Goal: Information Seeking & Learning: Find specific fact

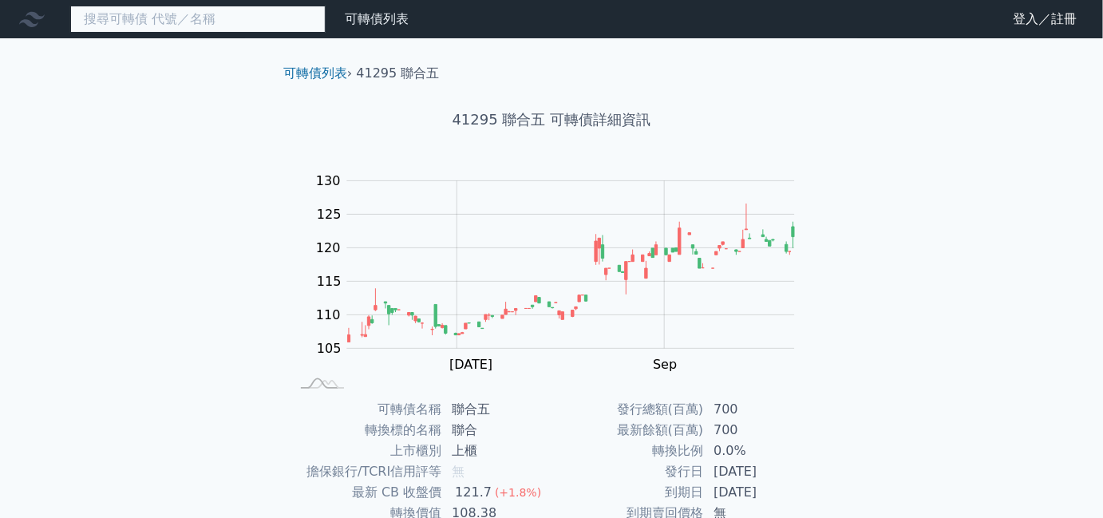
click at [197, 26] on input at bounding box center [197, 19] width 255 height 27
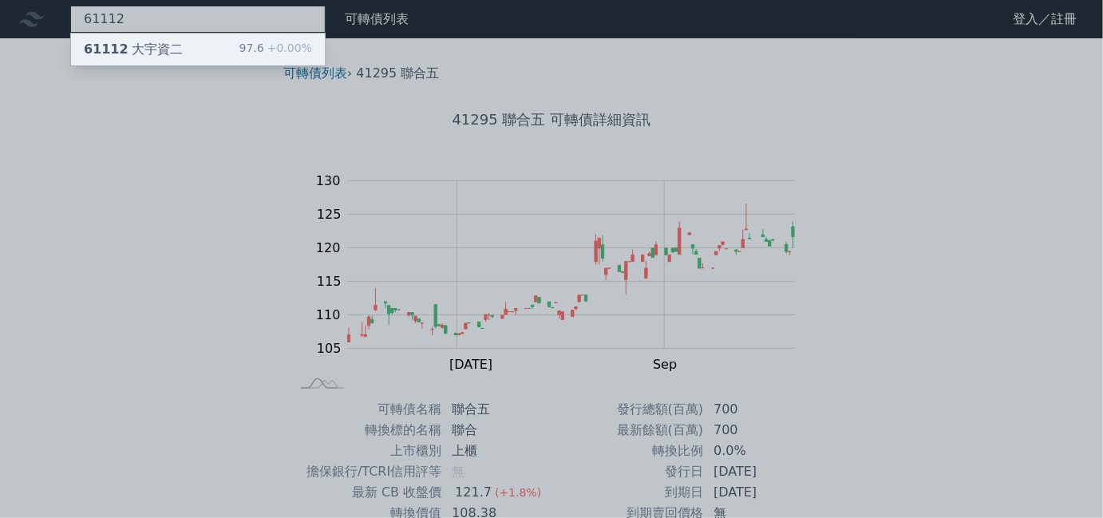
type input "61112"
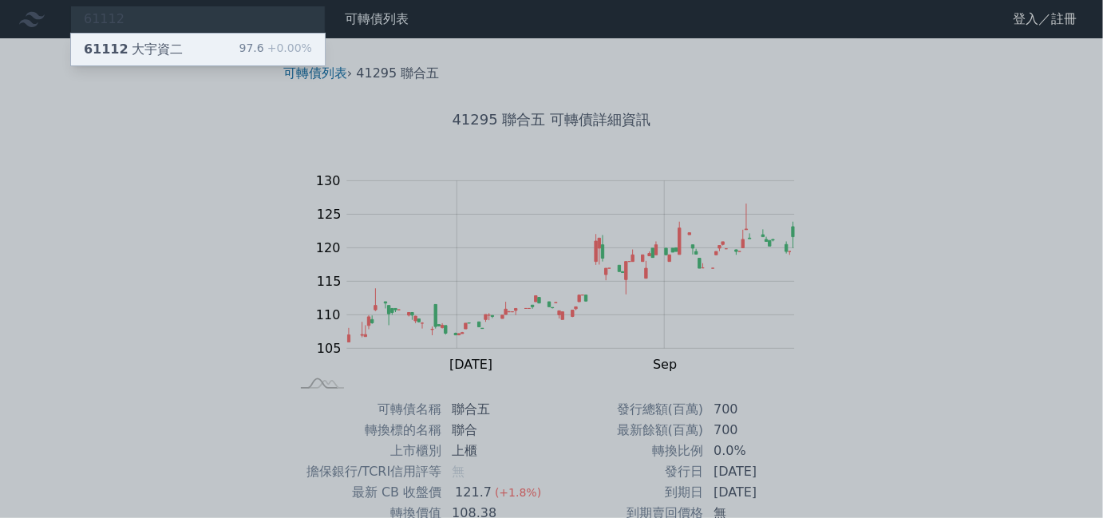
click at [162, 57] on div "61112 大宇資二" at bounding box center [133, 49] width 99 height 19
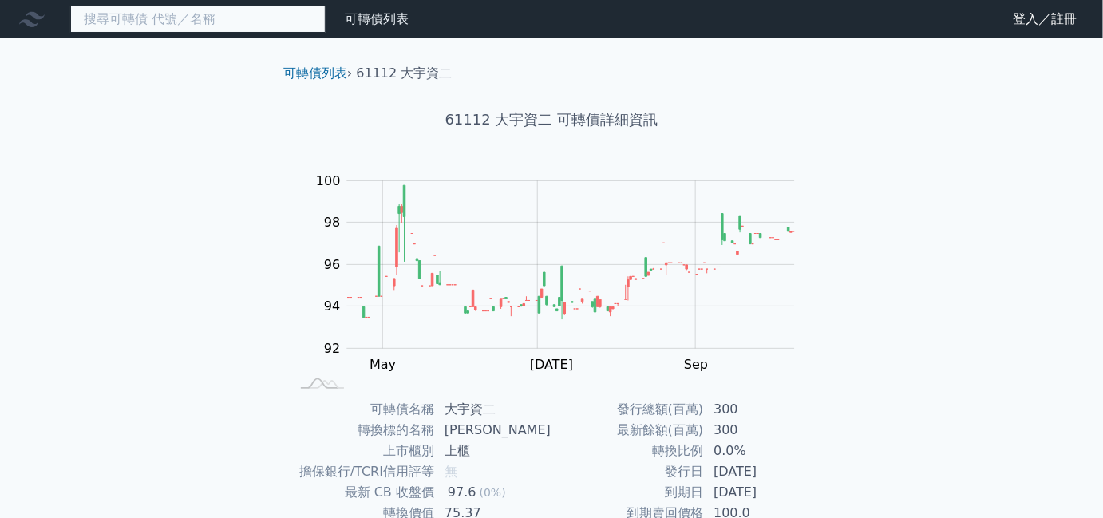
click at [211, 27] on input at bounding box center [197, 19] width 255 height 27
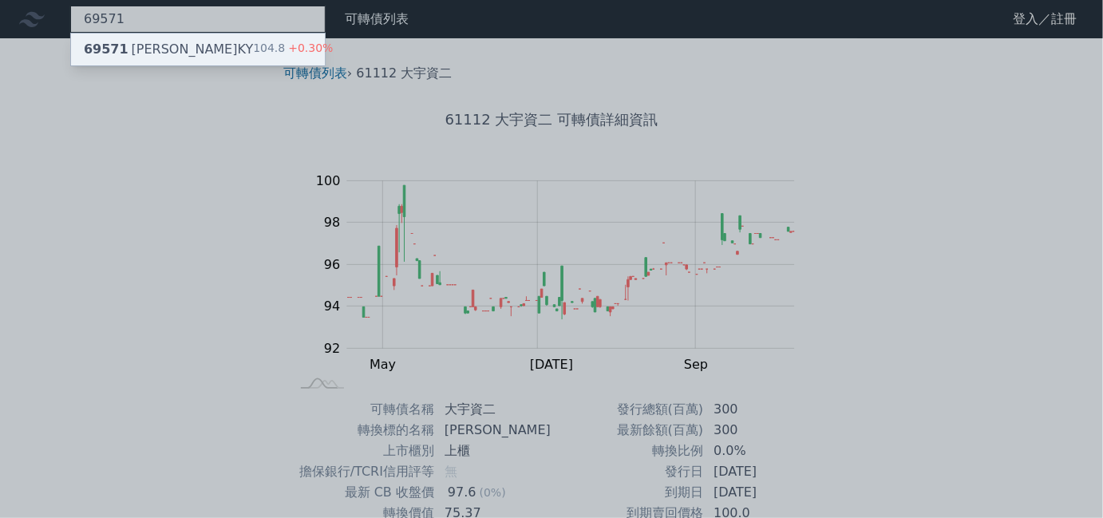
type input "69571"
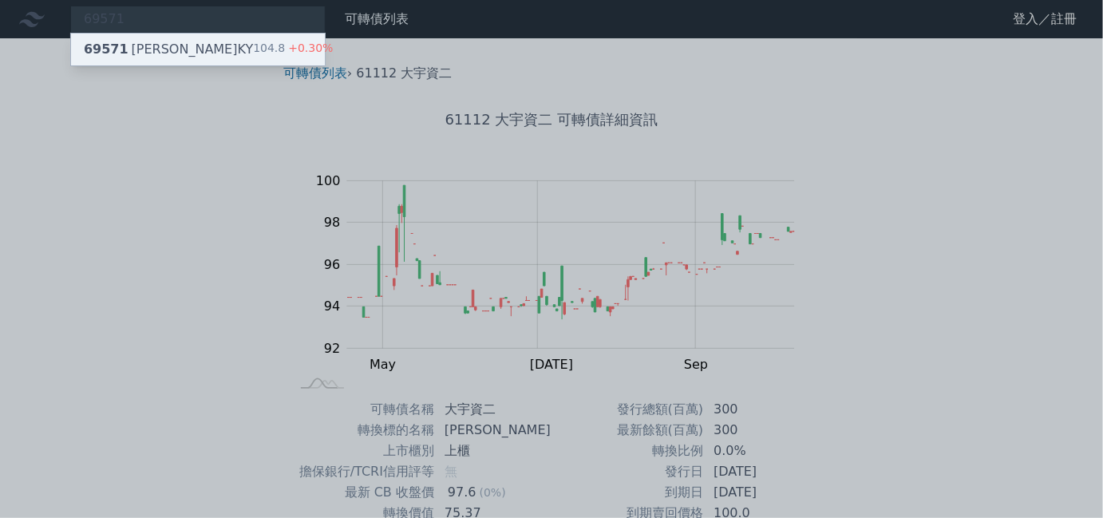
click at [202, 47] on div "69571 [PERSON_NAME]KY 104.8 +0.30%" at bounding box center [198, 50] width 254 height 32
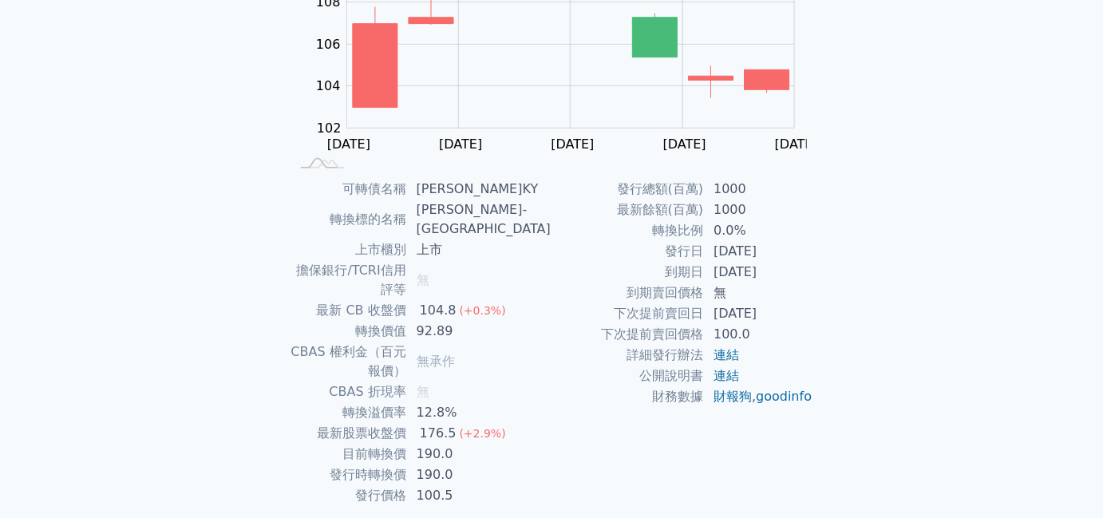
scroll to position [221, 0]
